Goal: Complete application form

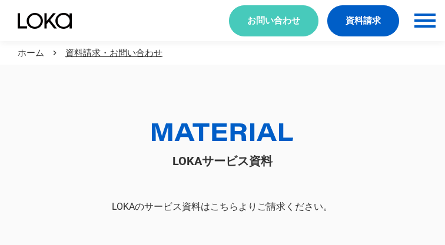
scroll to position [65, 0]
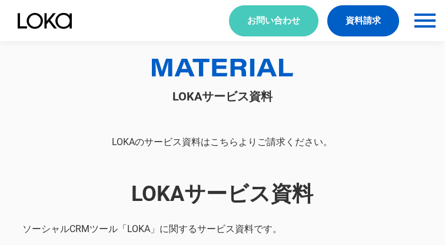
select select "その他"
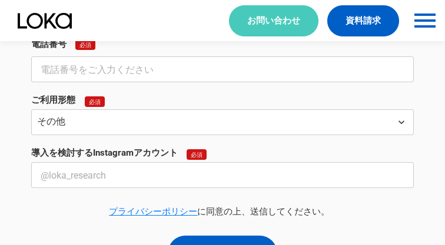
select select "その他"
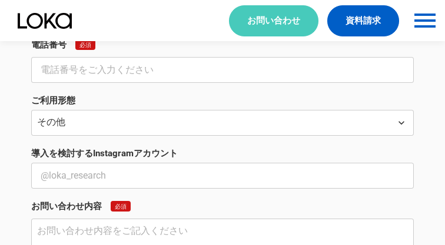
scroll to position [440, 0]
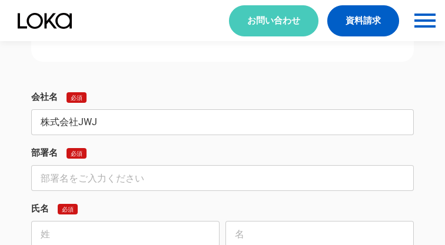
type input "株式会社JWJ"
type input "インバウンド対策事業部"
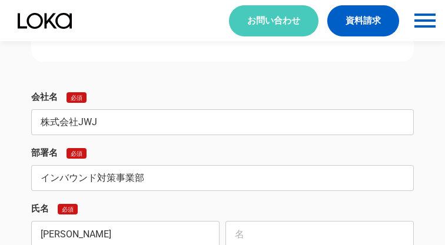
scroll to position [442, 0]
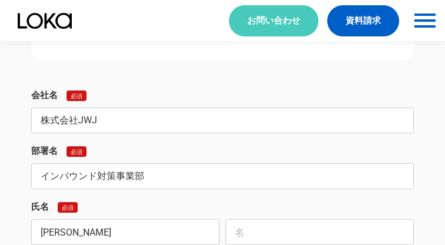
type input "[PERSON_NAME]"
type input "実紅"
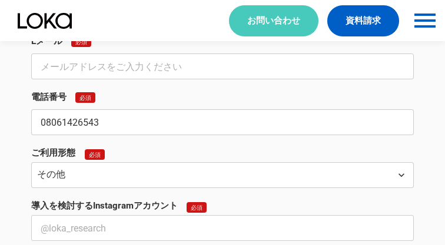
type input "08061426543"
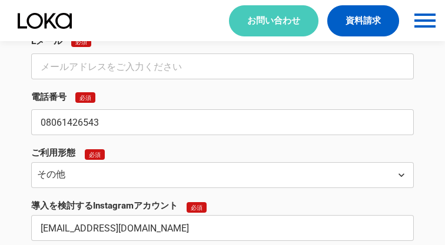
type input "[EMAIL_ADDRESS][DOMAIN_NAME]"
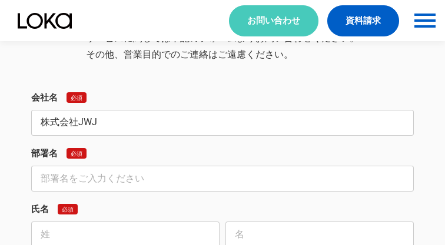
type input "株式会社JWJ"
type input "インバウンド対策事業部"
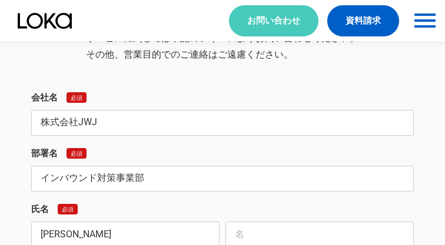
scroll to position [1100, 0]
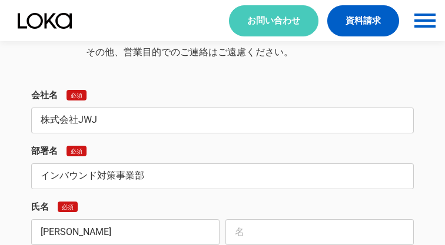
type input "[PERSON_NAME]"
type input "実紅"
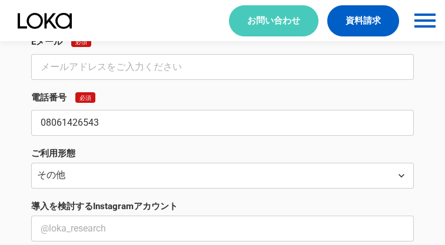
type input "08061426543"
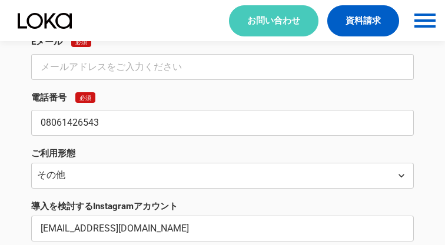
type input "[EMAIL_ADDRESS][DOMAIN_NAME]"
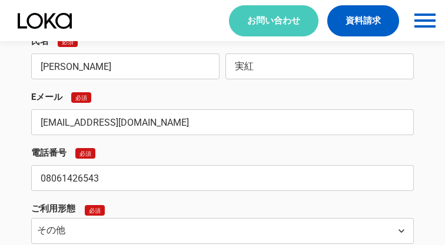
type input "[EMAIL_ADDRESS][DOMAIN_NAME]"
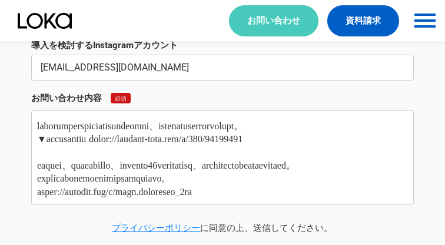
scroll to position [226, 0]
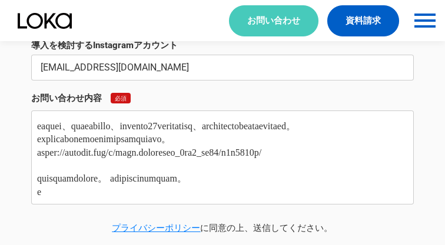
type textarea "lore・ipsumdo　sitam consecteturad。 elitSEDdoeiusmodt。 inc、utlaboreetdoloremagnaa…"
